Goal: Find contact information: Find contact information

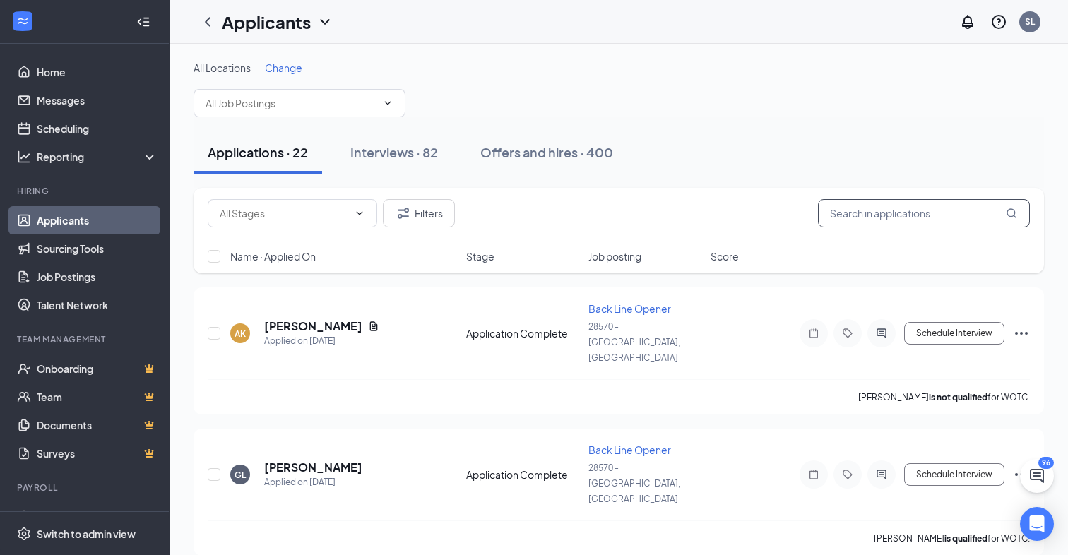
click at [900, 212] on input "text" at bounding box center [924, 213] width 212 height 28
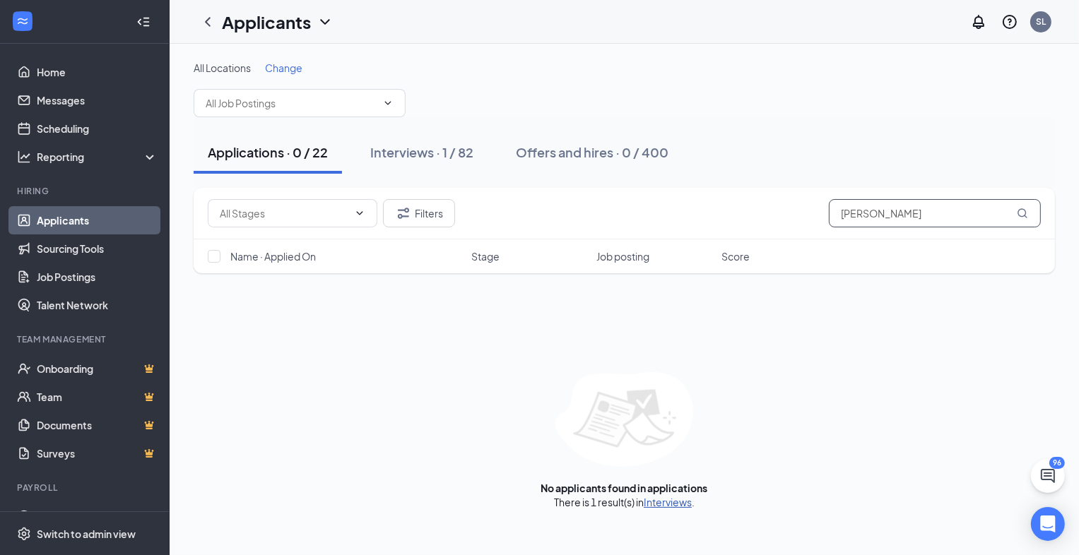
type input "[PERSON_NAME]"
click at [667, 500] on link "Interviews" at bounding box center [668, 502] width 48 height 13
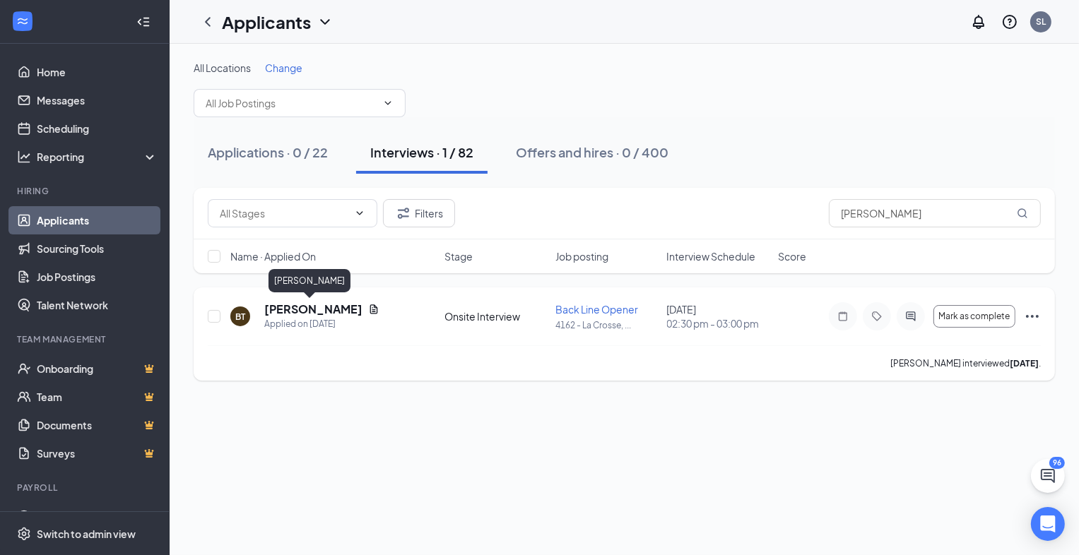
click at [290, 308] on h5 "[PERSON_NAME]" at bounding box center [313, 310] width 98 height 16
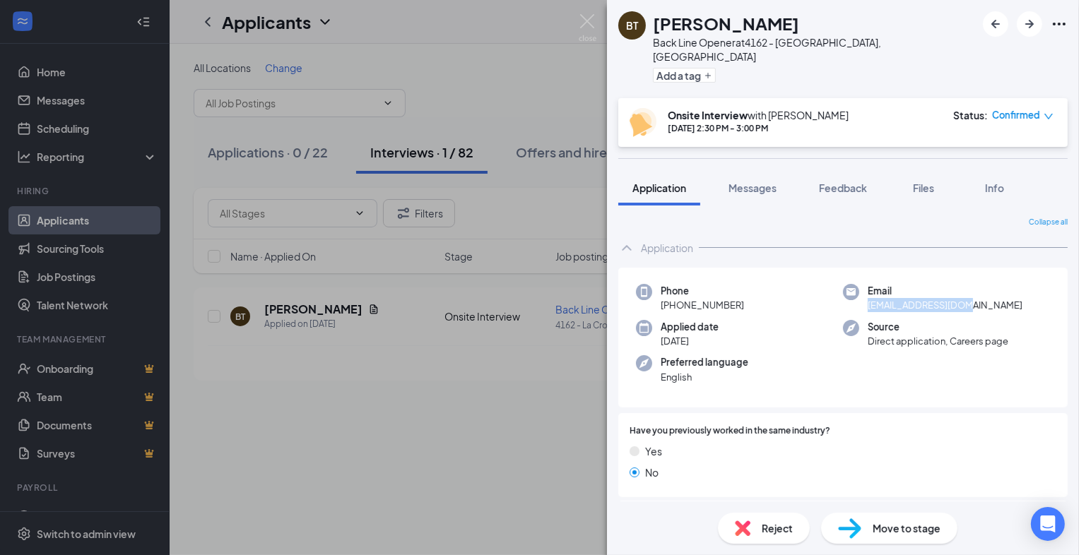
drag, startPoint x: 956, startPoint y: 289, endPoint x: 860, endPoint y: 288, distance: 96.8
click at [860, 288] on div "Email [EMAIL_ADDRESS][DOMAIN_NAME]" at bounding box center [946, 298] width 207 height 29
copy span "[EMAIL_ADDRESS][DOMAIN_NAME]"
click at [507, 443] on div "BT [PERSON_NAME] Back Line Opener at 4162 - [GEOGRAPHIC_DATA], [GEOGRAPHIC_DATA…" at bounding box center [539, 277] width 1079 height 555
